Goal: Check status: Check status

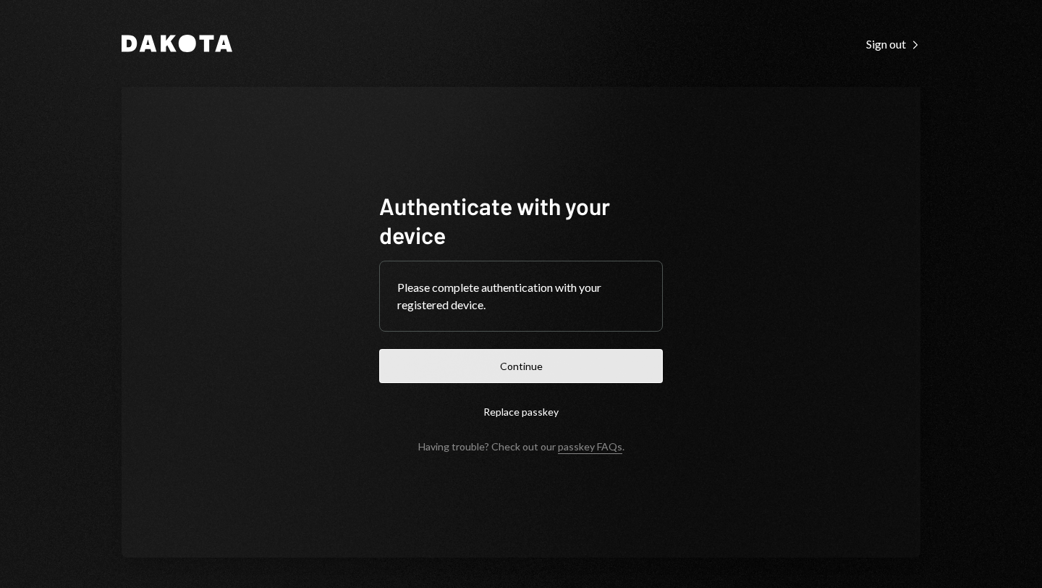
click at [498, 368] on button "Continue" at bounding box center [521, 366] width 284 height 34
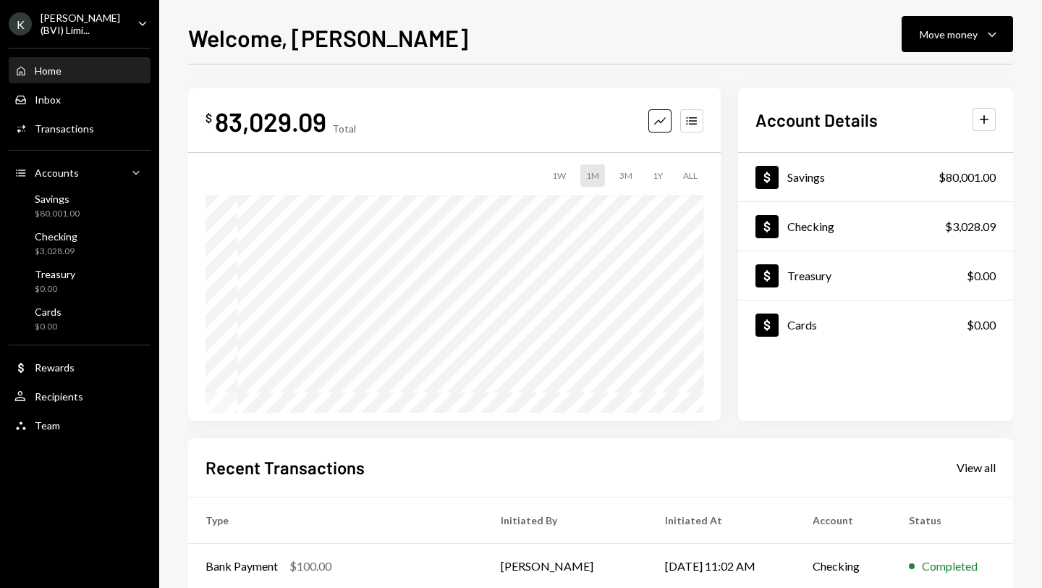
scroll to position [172, 0]
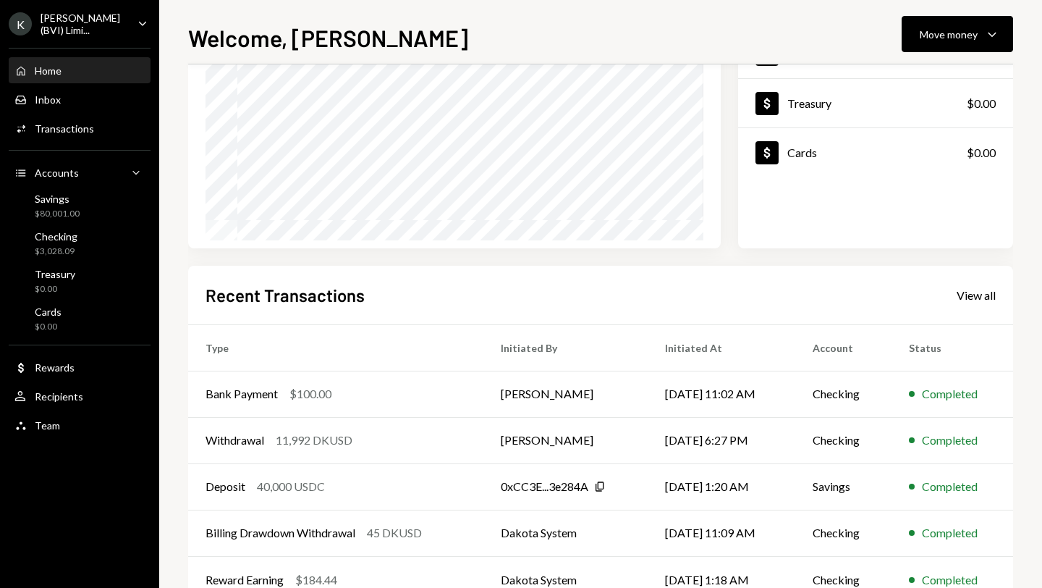
click at [103, 28] on div "[PERSON_NAME] (BVI) Limi..." at bounding box center [83, 24] width 85 height 25
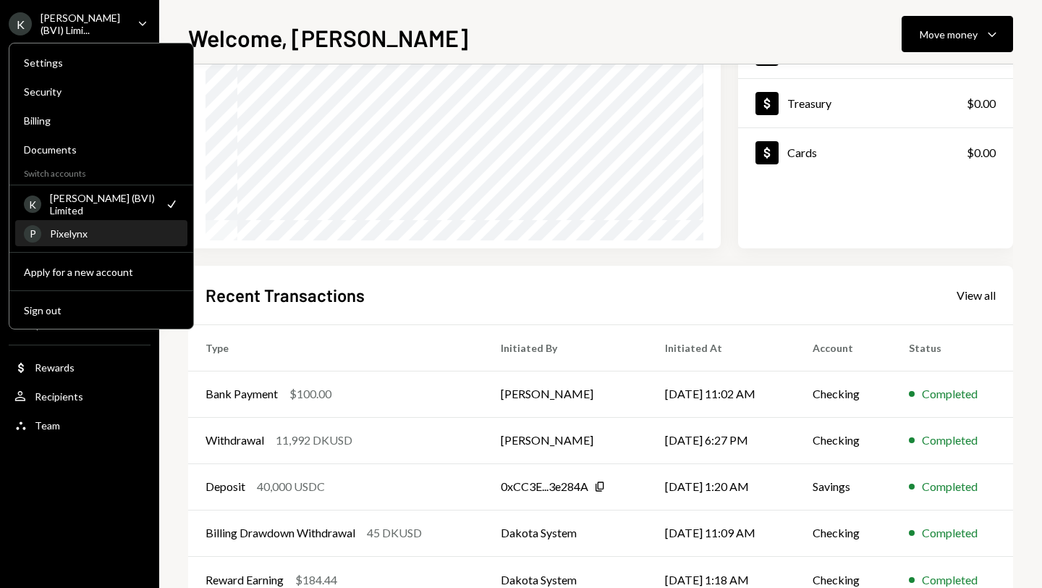
click at [126, 228] on div "Pixelynx" at bounding box center [114, 233] width 129 height 12
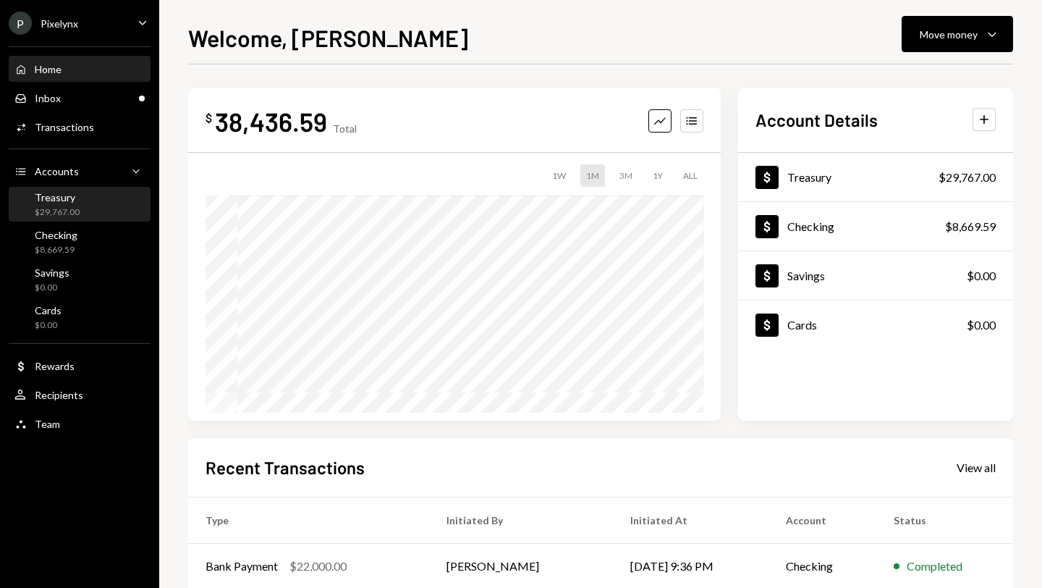
click at [104, 208] on div "Treasury $29,767.00" at bounding box center [79, 204] width 130 height 27
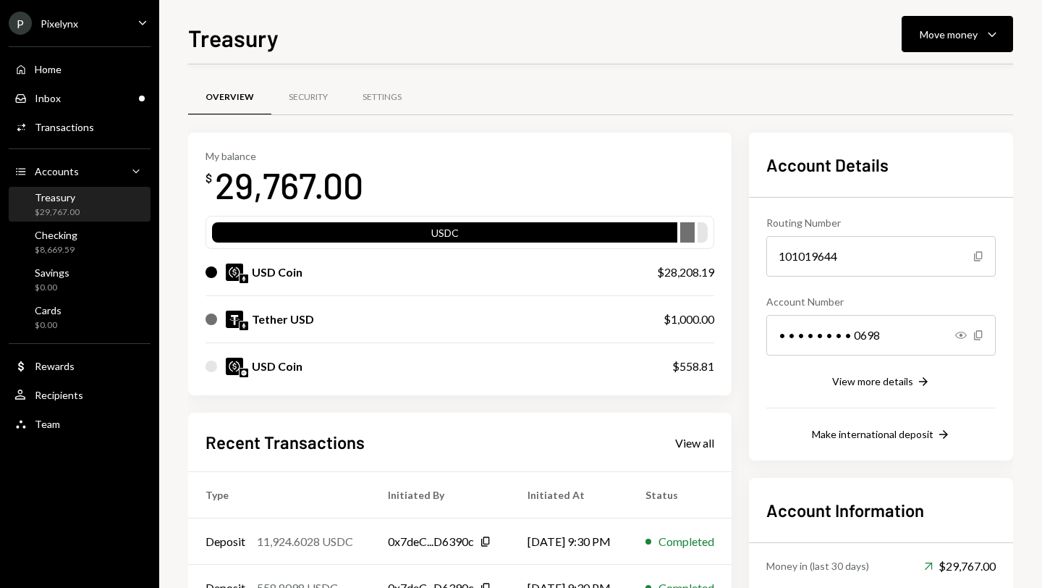
scroll to position [153, 0]
